Goal: Use online tool/utility: Utilize a website feature to perform a specific function

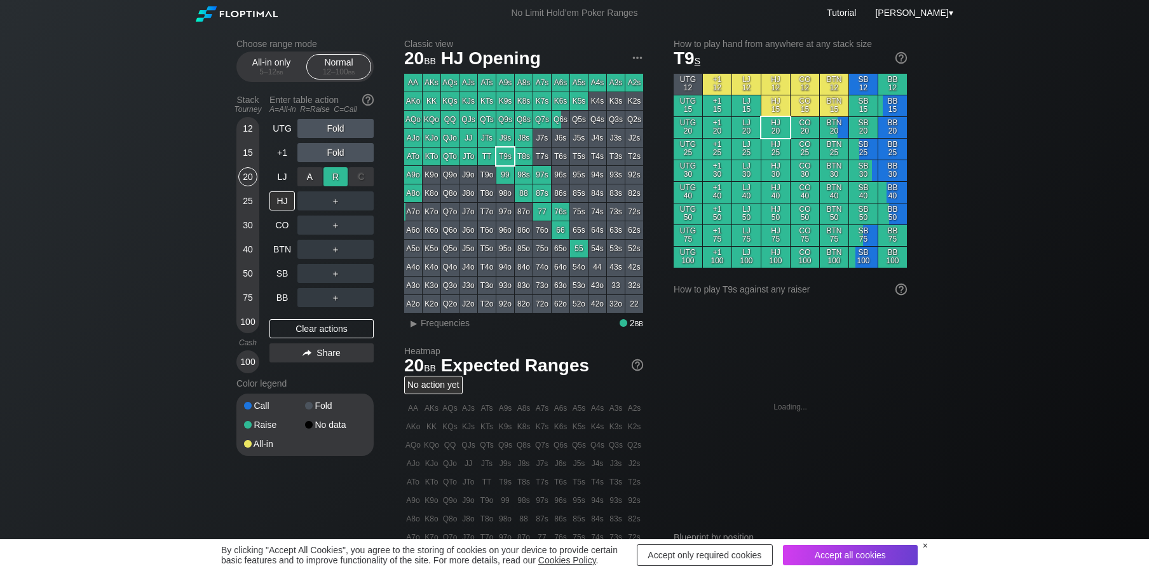
click at [339, 172] on div "R ✕" at bounding box center [335, 176] width 25 height 19
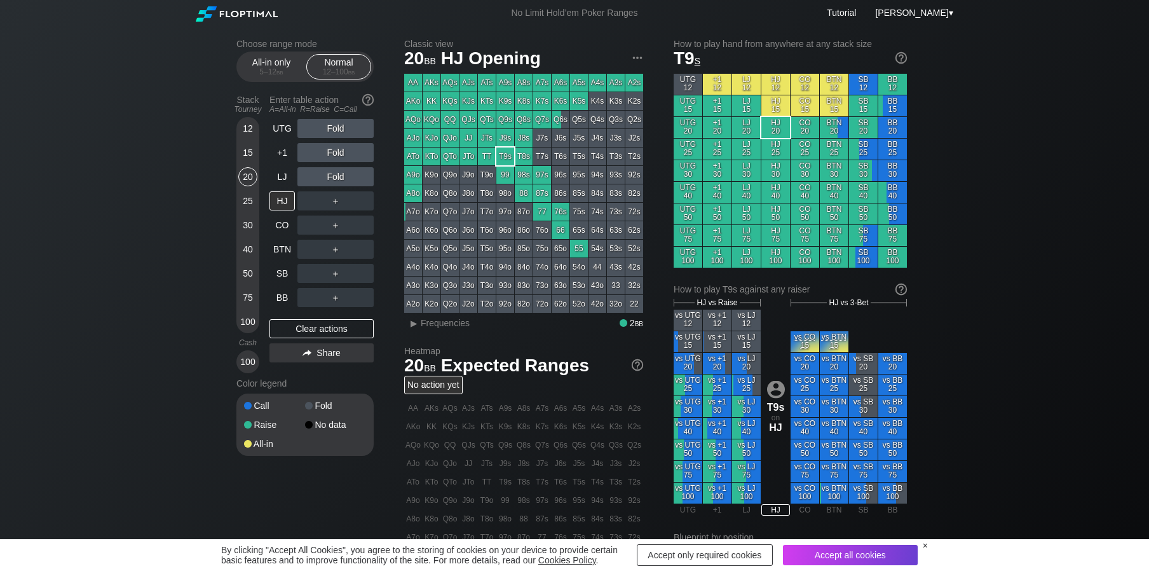
click at [239, 10] on img at bounding box center [236, 13] width 81 height 15
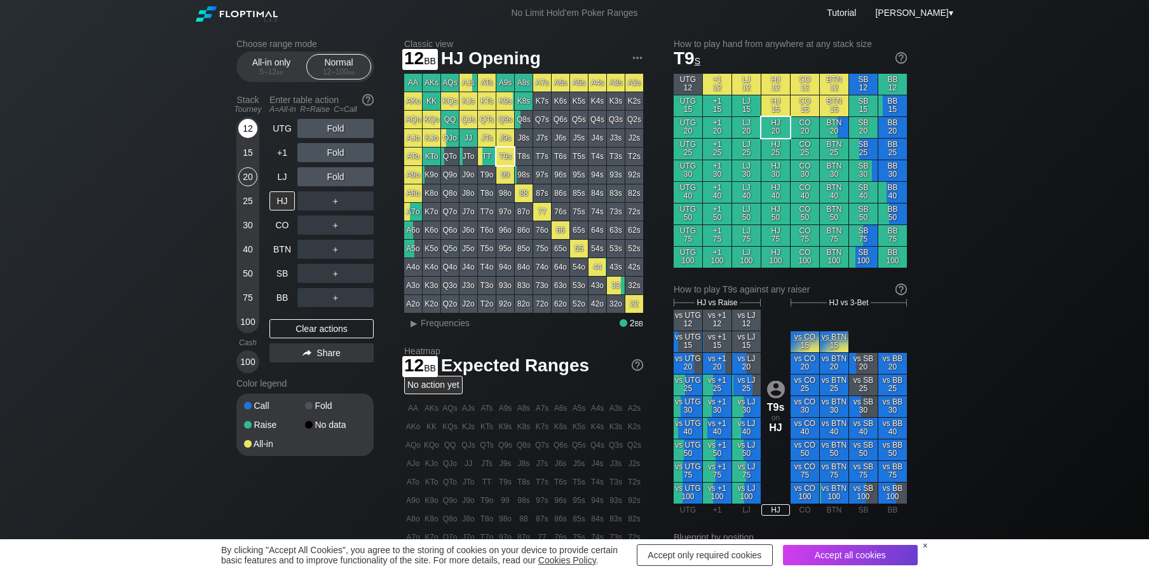
click at [248, 140] on div "12" at bounding box center [247, 131] width 19 height 24
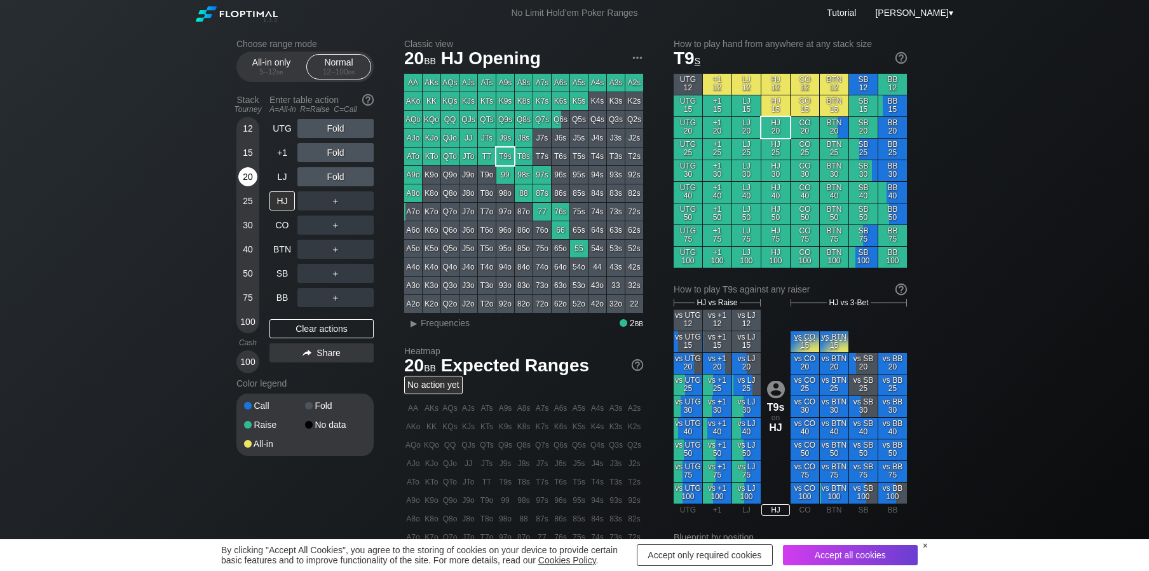
drag, startPoint x: 245, startPoint y: 176, endPoint x: 247, endPoint y: 184, distance: 7.7
click at [246, 180] on div "20" at bounding box center [247, 176] width 19 height 19
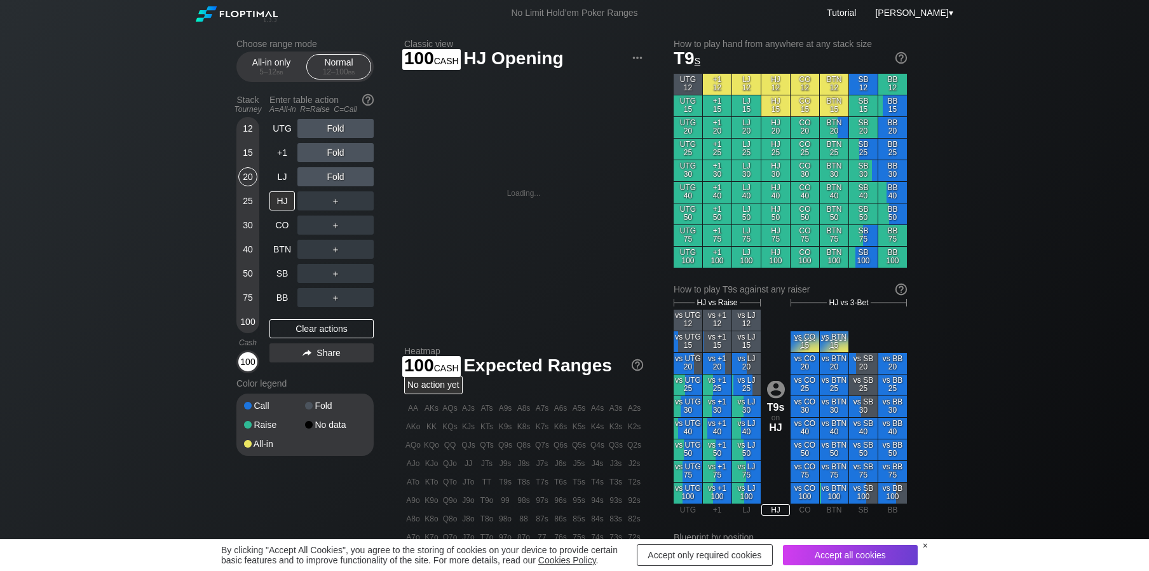
click at [245, 360] on div "100" at bounding box center [247, 361] width 19 height 19
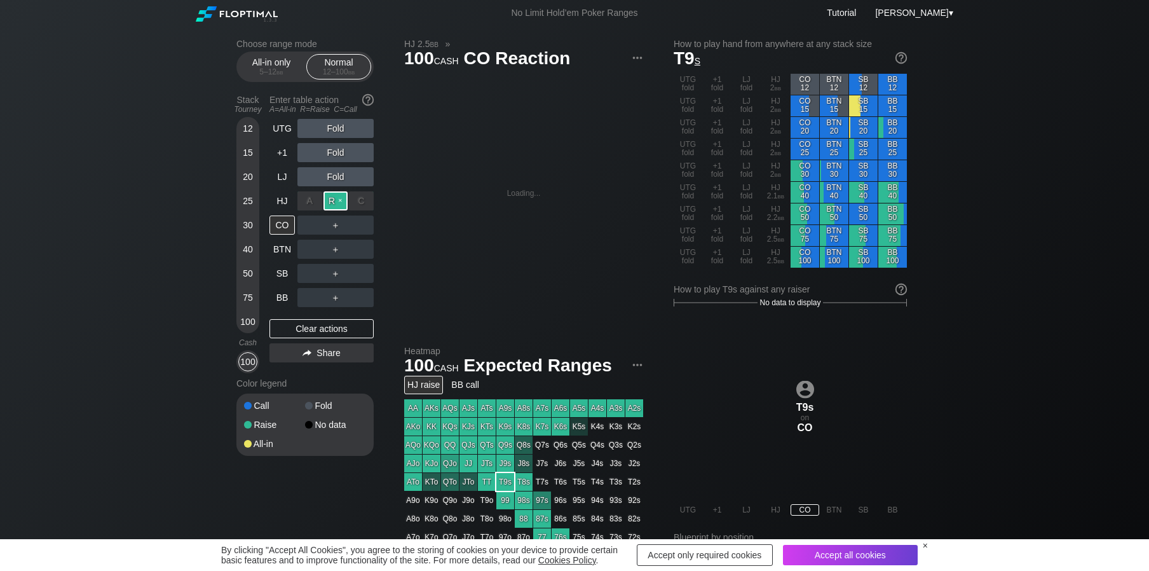
click at [328, 199] on div "R ✕" at bounding box center [335, 200] width 25 height 19
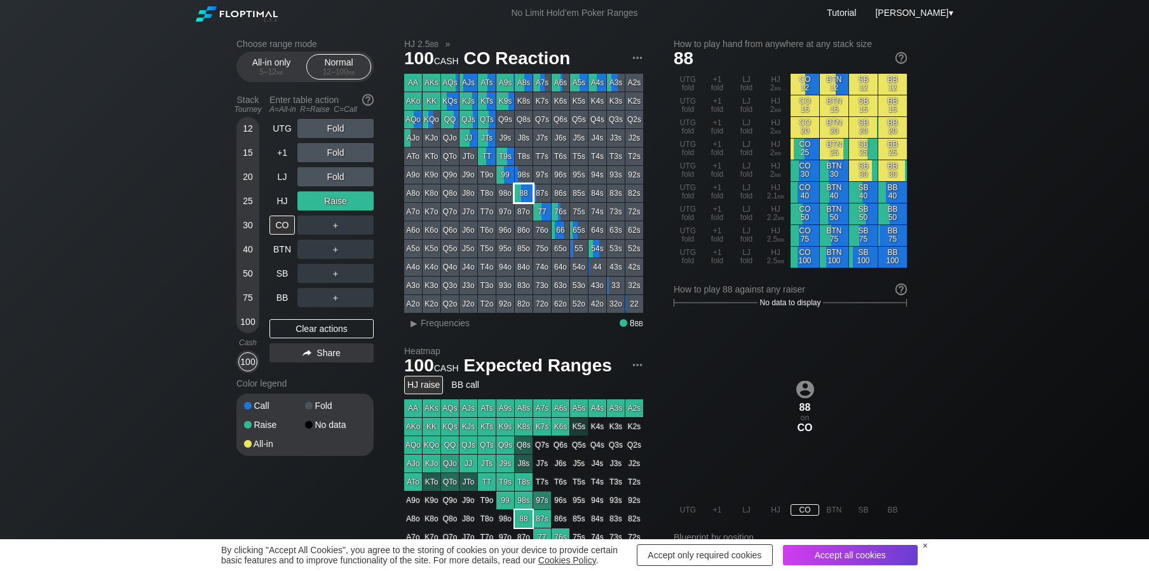
click at [522, 195] on div "88" at bounding box center [524, 193] width 18 height 18
